Goal: Information Seeking & Learning: Learn about a topic

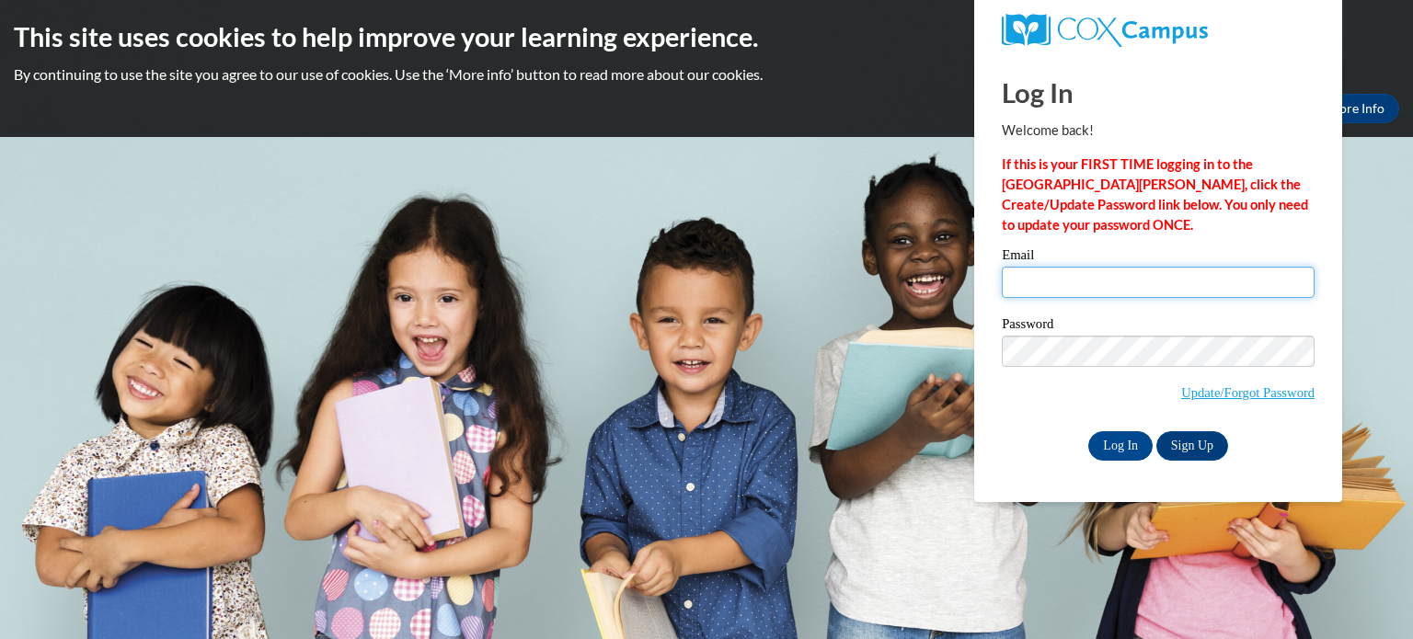
type input "kaparker@kusd.edu"
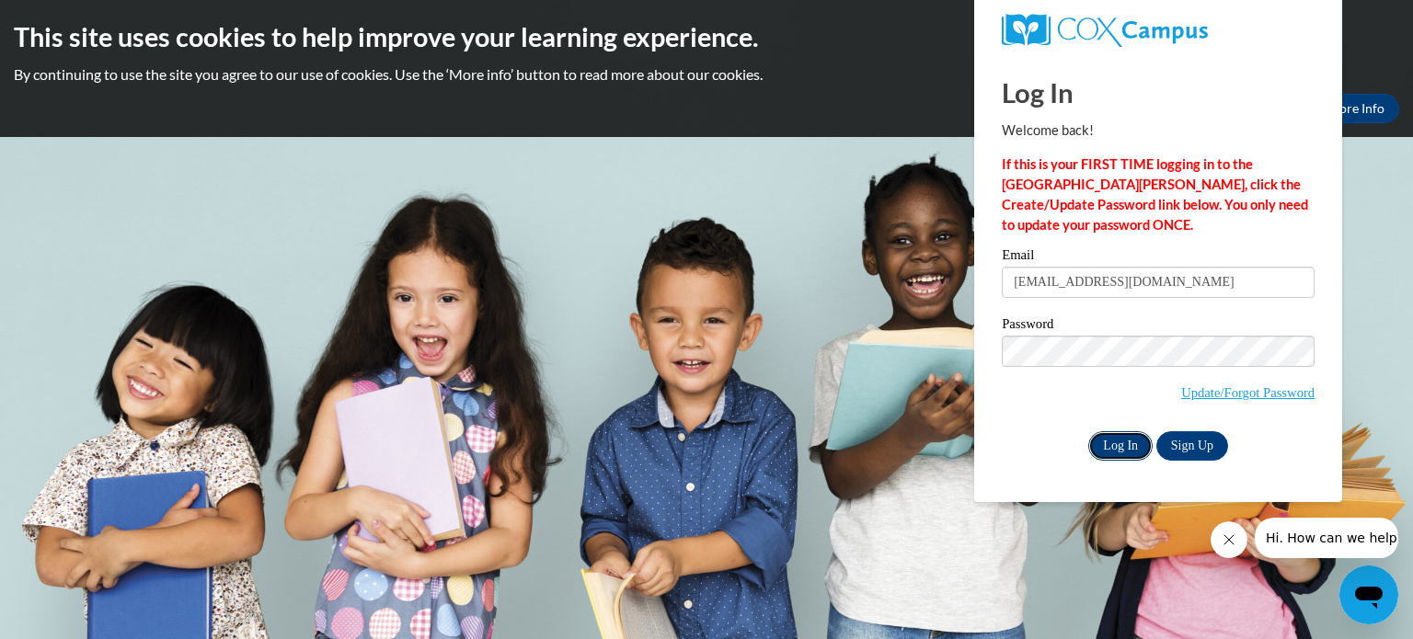
click at [1120, 440] on input "Log In" at bounding box center [1120, 445] width 64 height 29
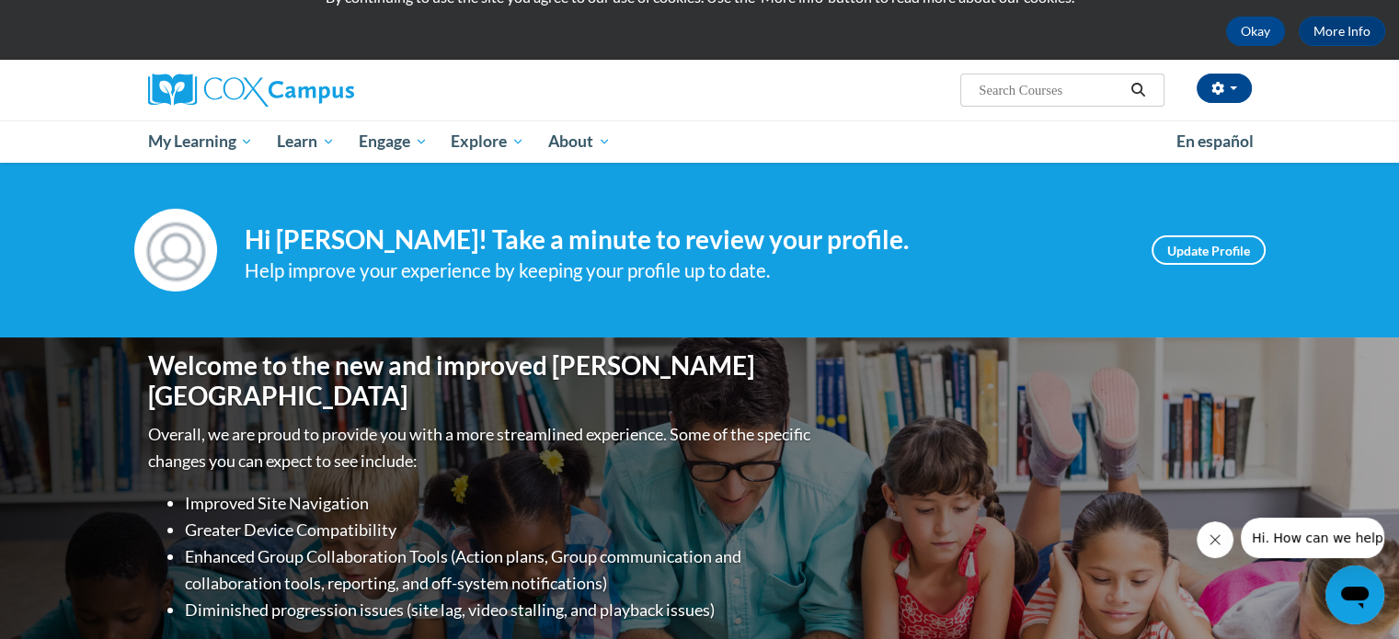
scroll to position [65, 0]
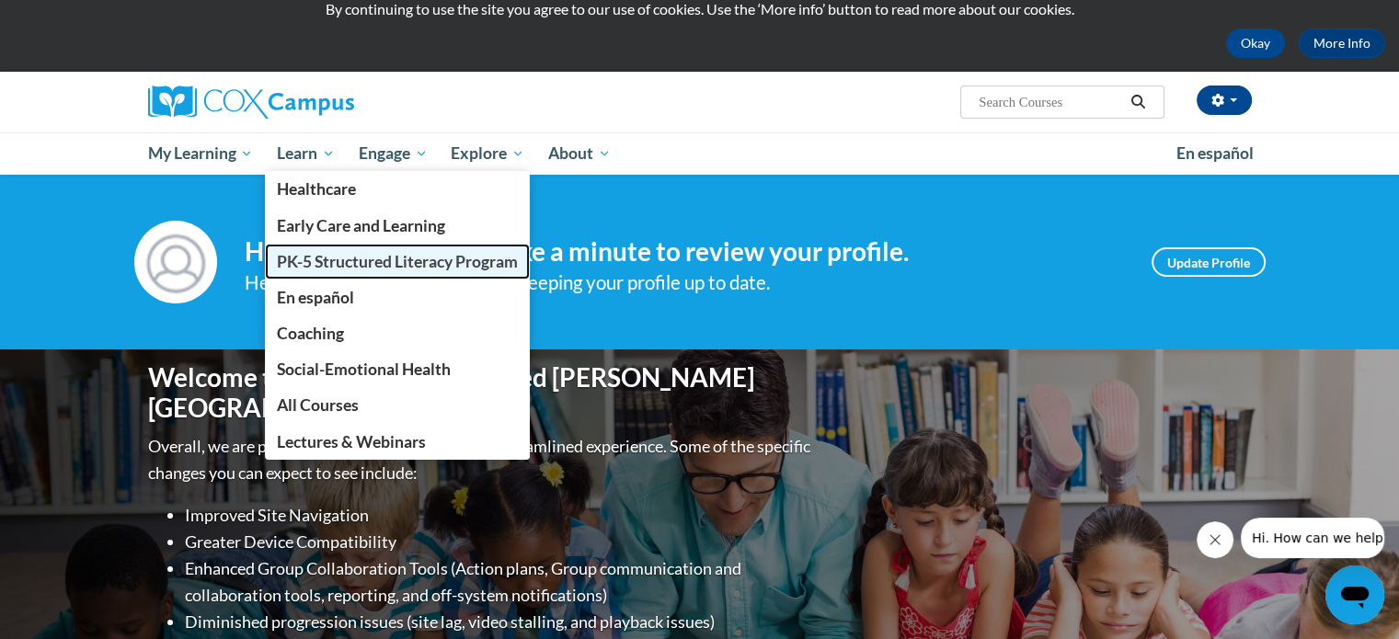
click at [292, 264] on span "PK-5 Structured Literacy Program" at bounding box center [397, 261] width 241 height 19
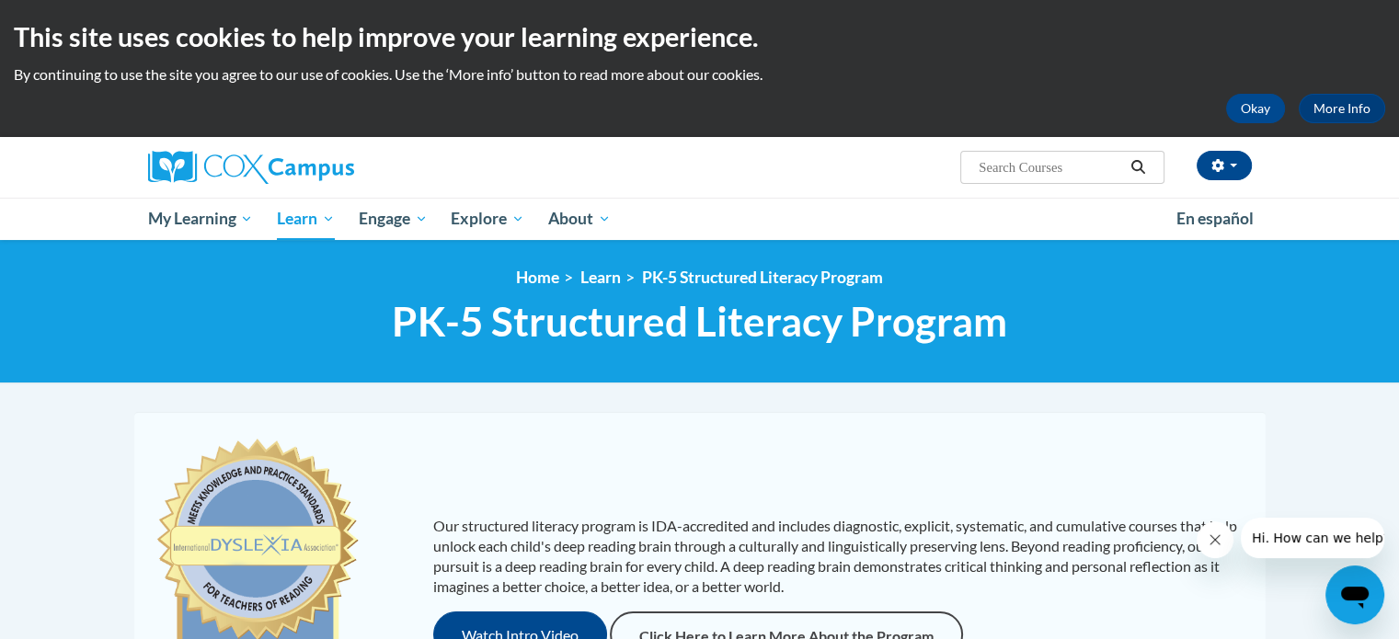
click at [647, 492] on div "Our structured literacy program is IDA-accredited and includes diagnostic, expl…" at bounding box center [700, 586] width 1122 height 313
click at [1215, 532] on icon "Close message from company" at bounding box center [1215, 539] width 15 height 15
click at [1255, 102] on button "Okay" at bounding box center [1255, 108] width 59 height 29
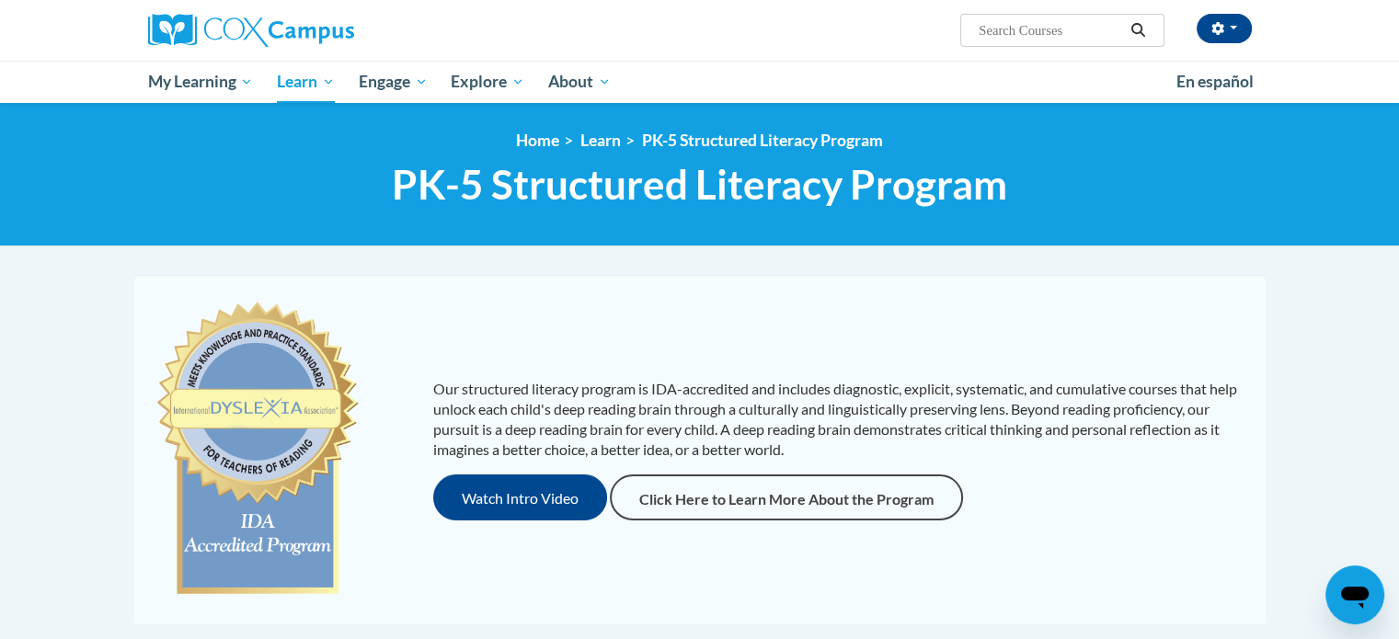
click at [868, 26] on div "Kimberley Parker (America/Chicago UTC-05:00) My Profile Inbox My Transcripts Lo…" at bounding box center [888, 23] width 754 height 47
